Goal: Information Seeking & Learning: Learn about a topic

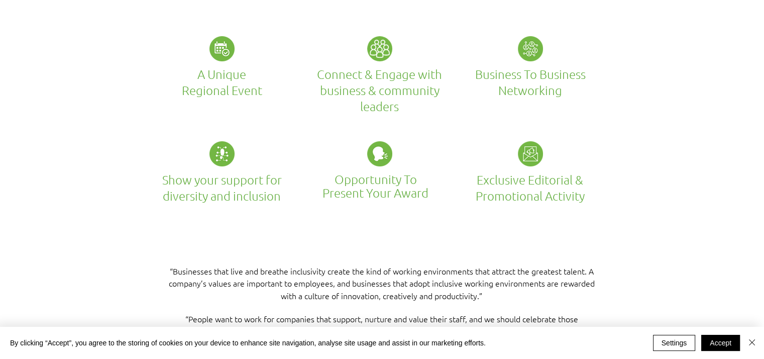
scroll to position [2006, 0]
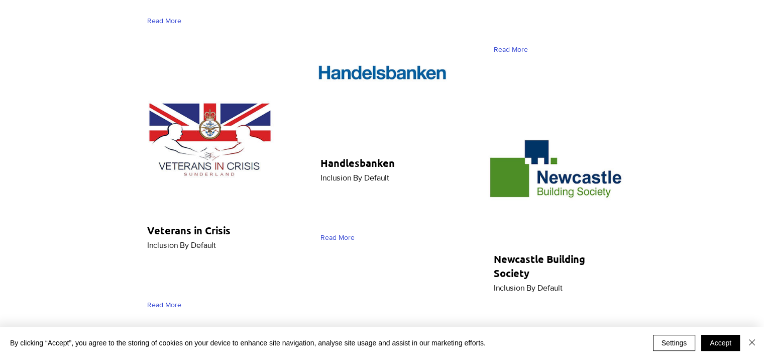
scroll to position [4750, 0]
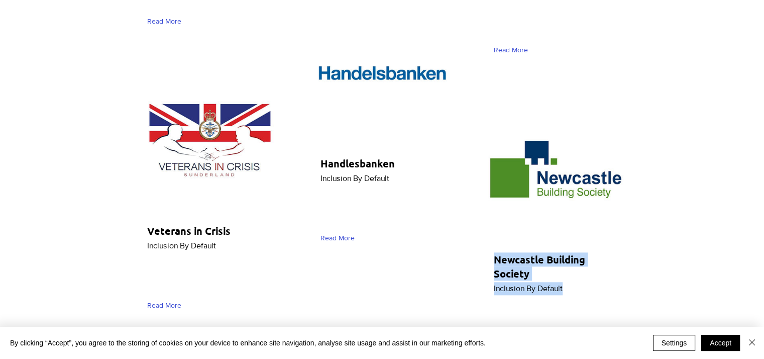
drag, startPoint x: 567, startPoint y: 156, endPoint x: 492, endPoint y: 157, distance: 75.4
click at [492, 157] on div "Newcastle Building Society Inclusion By Default ​ Read More" at bounding box center [555, 229] width 143 height 268
copy div "Newcastle Building Society Inclusion By Default"
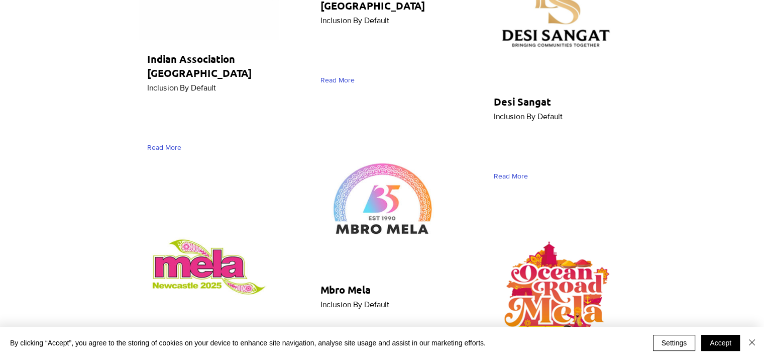
scroll to position [5205, 0]
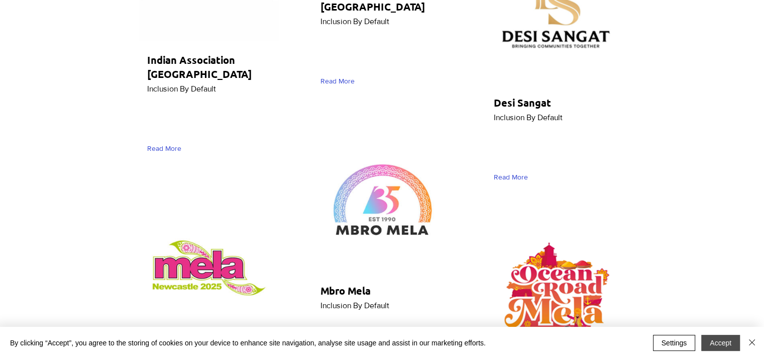
click at [716, 338] on button "Accept" at bounding box center [721, 343] width 39 height 16
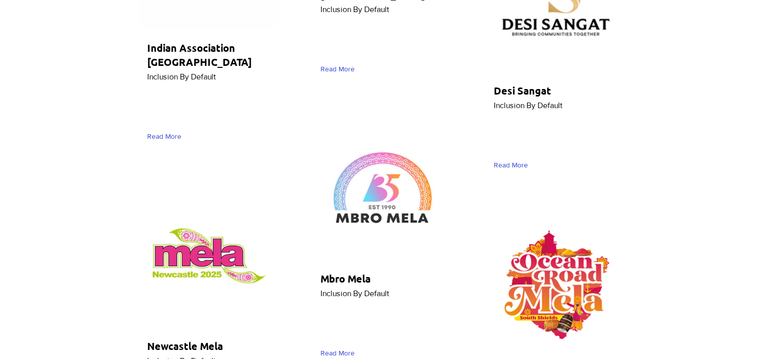
scroll to position [5218, 0]
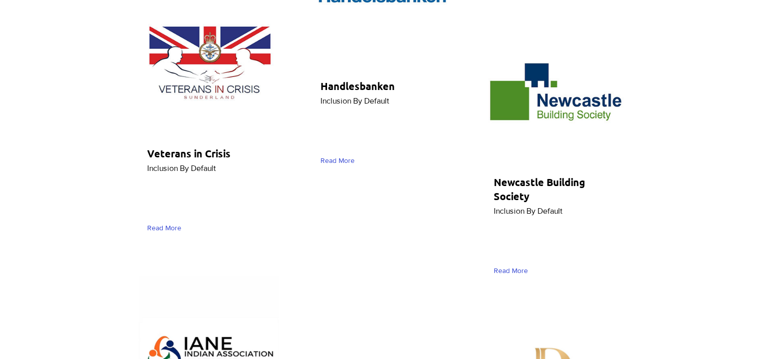
scroll to position [4827, 0]
click at [522, 266] on span "Read More" at bounding box center [511, 271] width 34 height 10
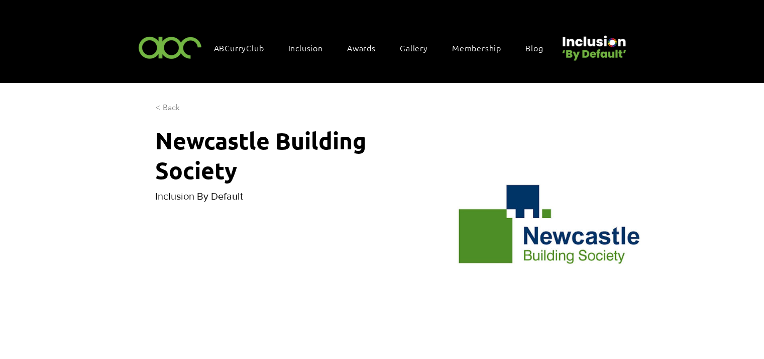
click at [162, 106] on span "< Back" at bounding box center [167, 107] width 25 height 11
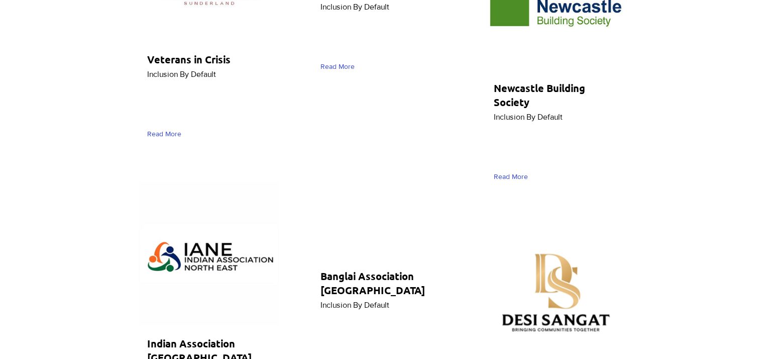
scroll to position [4937, 0]
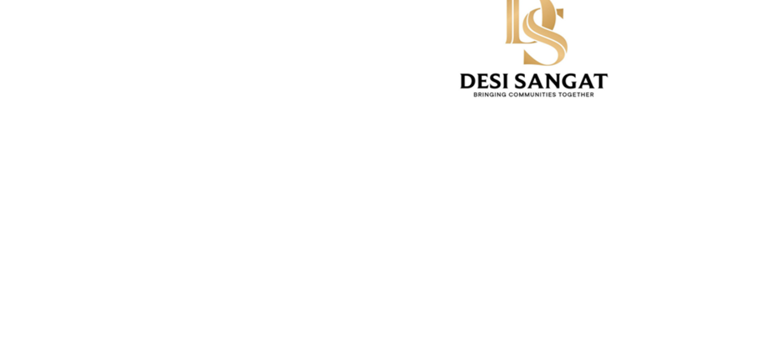
scroll to position [176, 16]
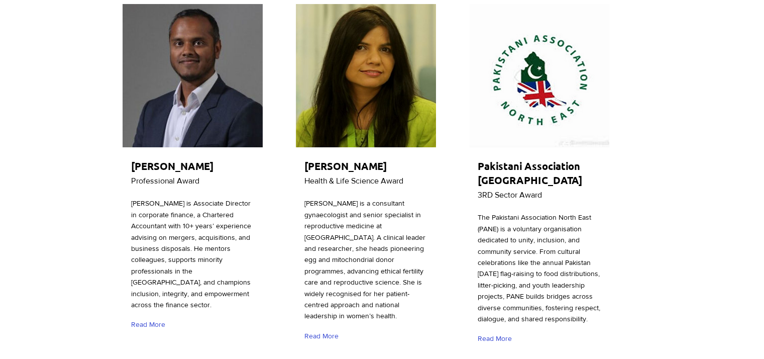
scroll to position [4937, 0]
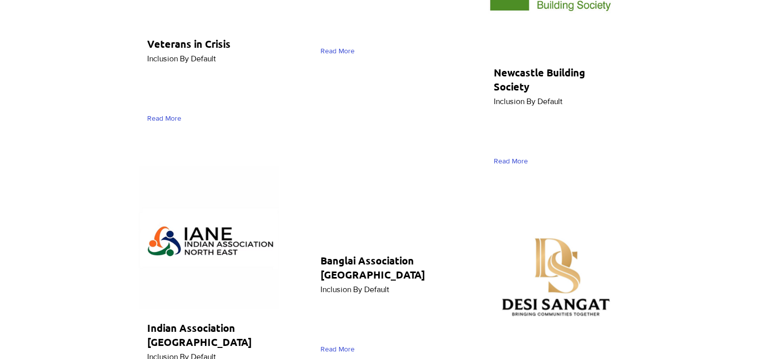
drag, startPoint x: 549, startPoint y: 55, endPoint x: 542, endPoint y: 67, distance: 13.5
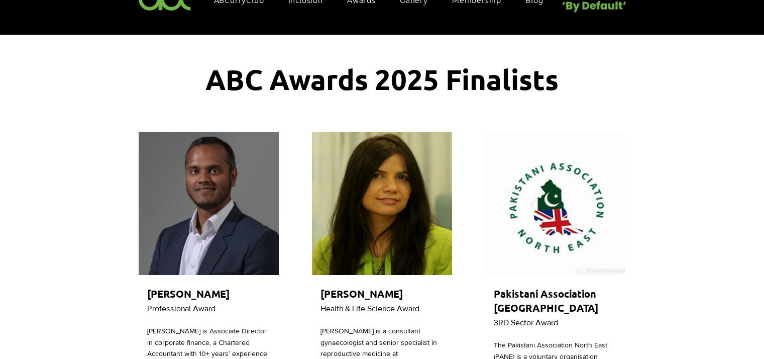
scroll to position [0, 0]
